Goal: Find specific page/section: Find specific page/section

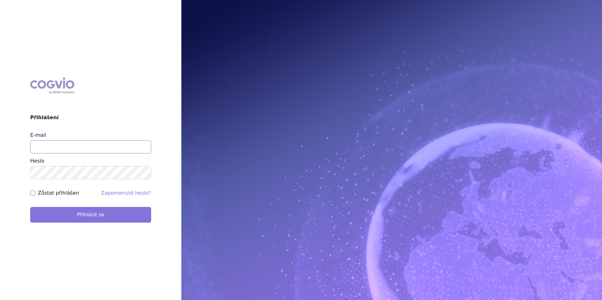
type input "[EMAIL_ADDRESS][DOMAIN_NAME]"
click at [87, 216] on button "Přihlásit se" at bounding box center [90, 215] width 121 height 16
